Goal: Transaction & Acquisition: Purchase product/service

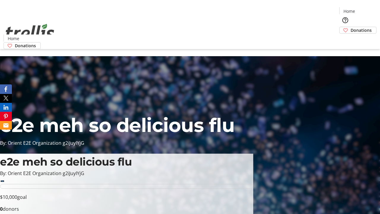
click at [350, 27] on span "Donations" at bounding box center [360, 30] width 21 height 6
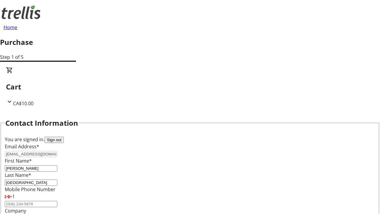
select select "BC"
select select "CA"
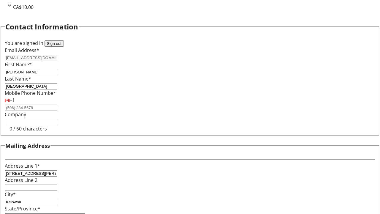
type input "V1Y 0C2"
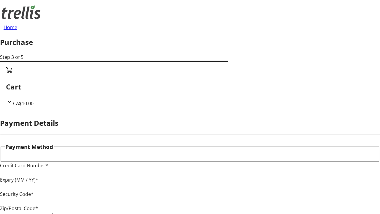
type input "V1Y 0C2"
